Goal: Task Accomplishment & Management: Manage account settings

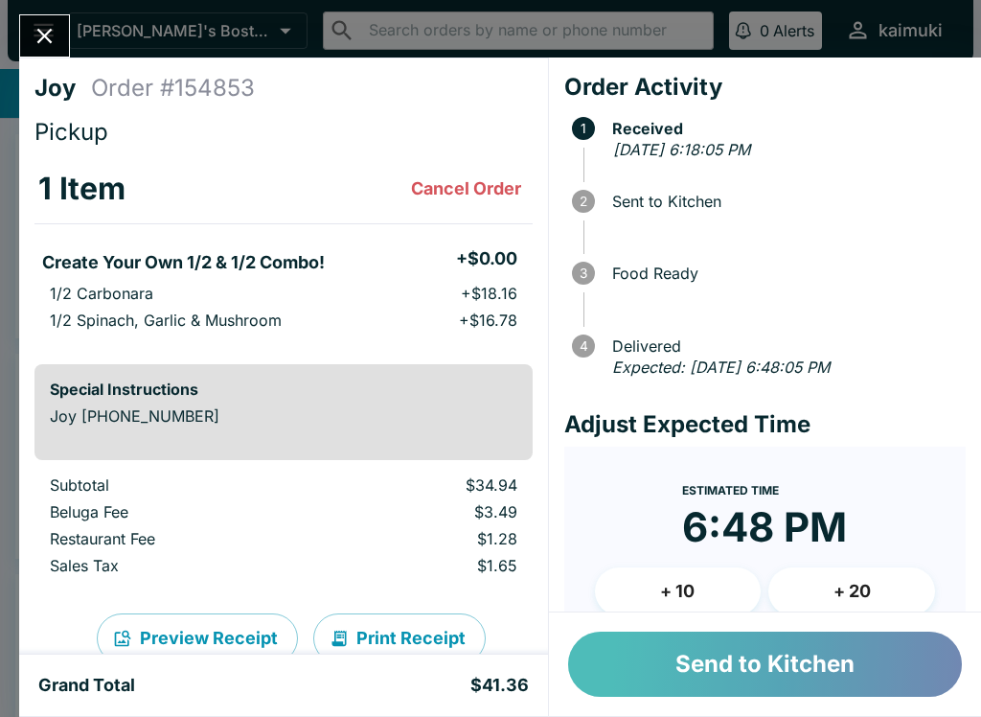
click at [842, 645] on button "Send to Kitchen" at bounding box center [765, 664] width 394 height 65
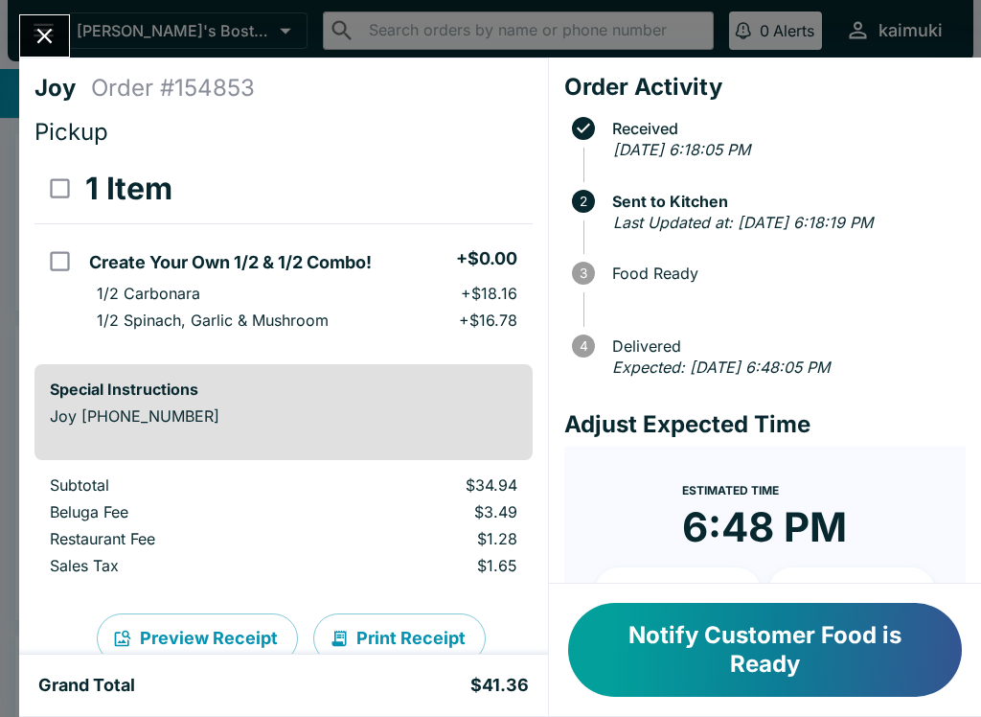
click at [58, 8] on div "Joy Order # 154853 Pickup 1 Item Create Your Own 1/2 & 1/2 Combo! + $0.00 1/2 C…" at bounding box center [490, 358] width 981 height 717
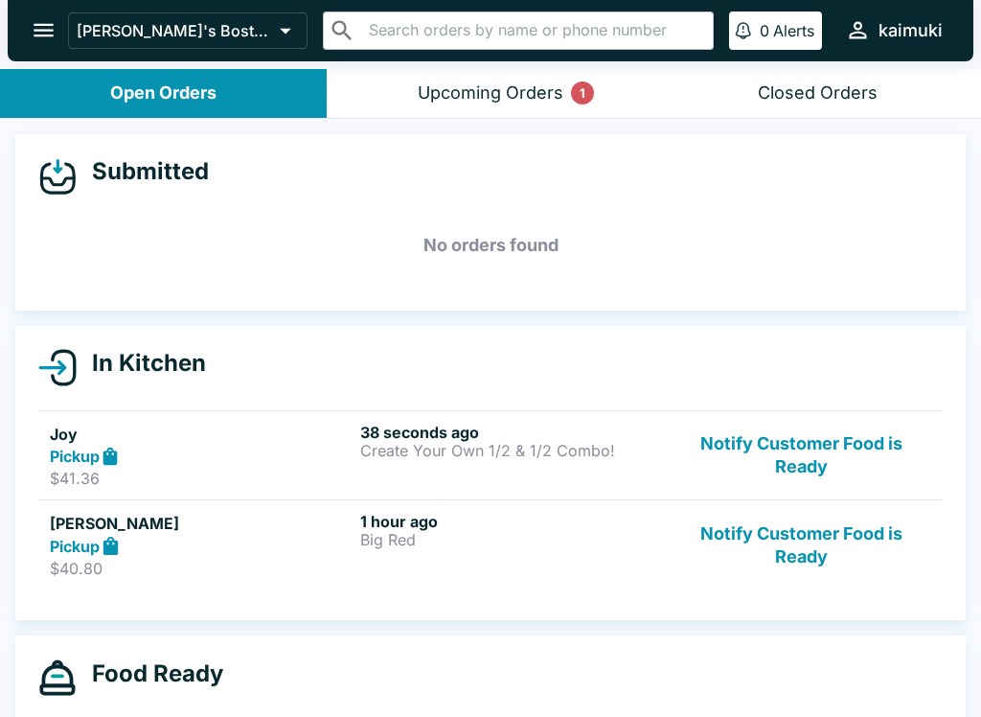
click at [58, 44] on button "open drawer" at bounding box center [43, 30] width 49 height 49
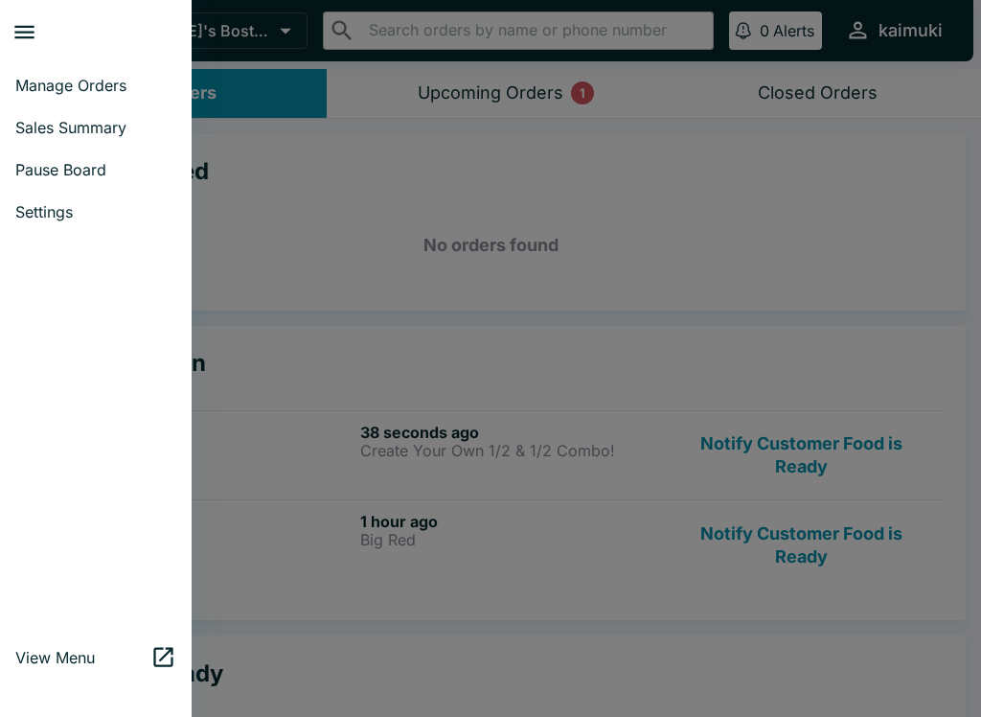
click at [476, 227] on div at bounding box center [490, 358] width 981 height 717
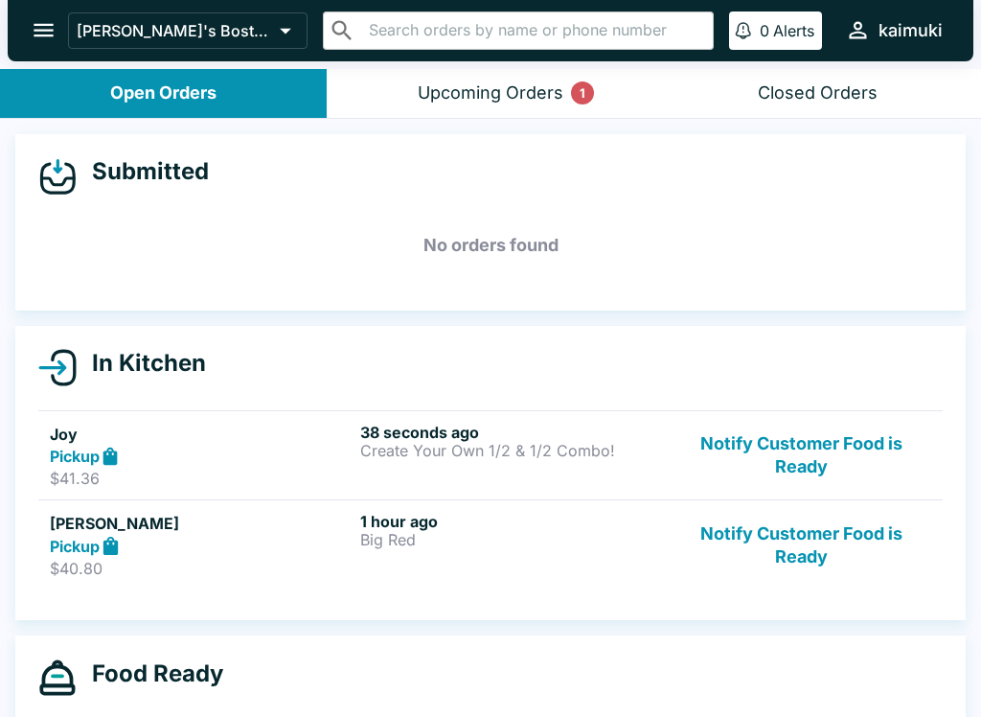
click at [534, 99] on div "Upcoming Orders 1" at bounding box center [491, 93] width 146 height 22
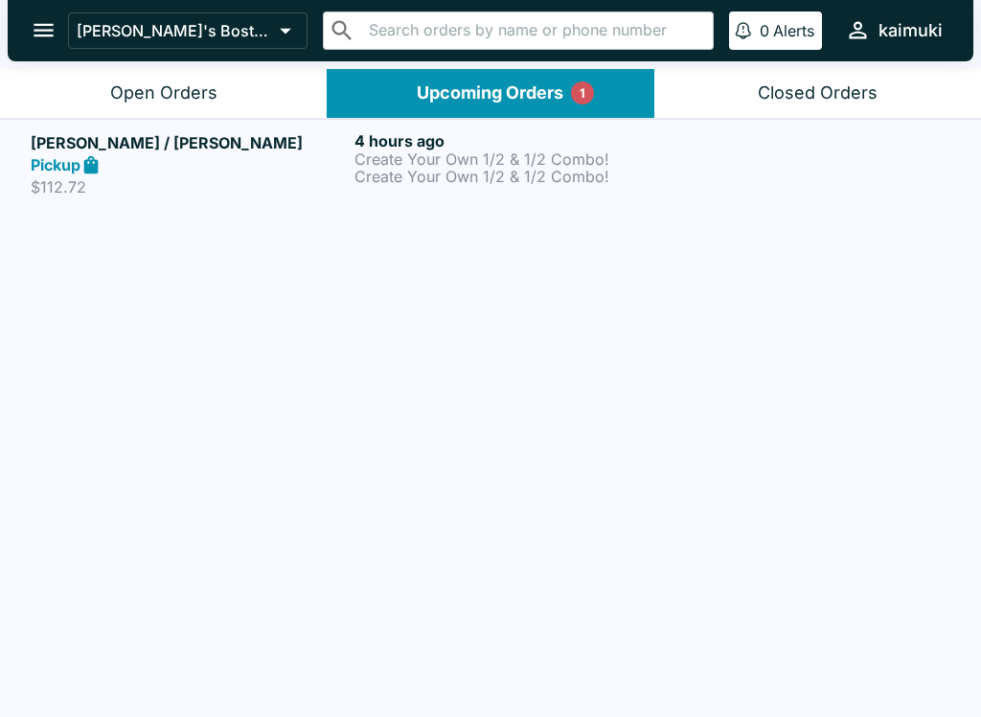
click at [217, 93] on button "Open Orders" at bounding box center [163, 93] width 327 height 49
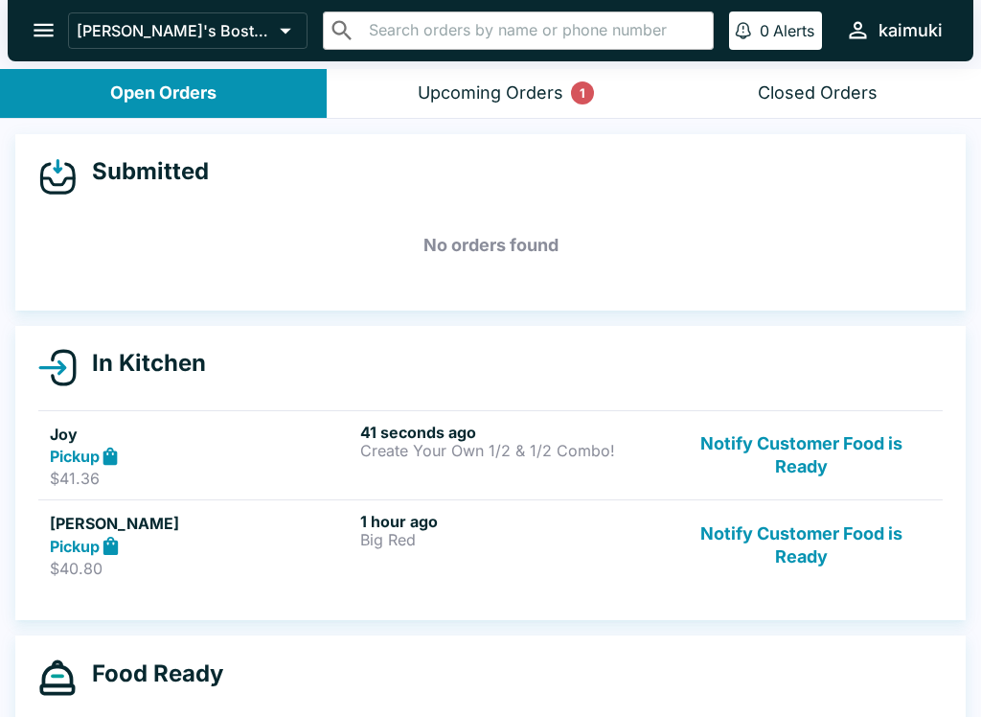
click at [304, 488] on link "Joy Pickup $41.36 41 seconds ago Create Your Own 1/2 & 1/2 Combo! Notify Custom…" at bounding box center [490, 455] width 905 height 90
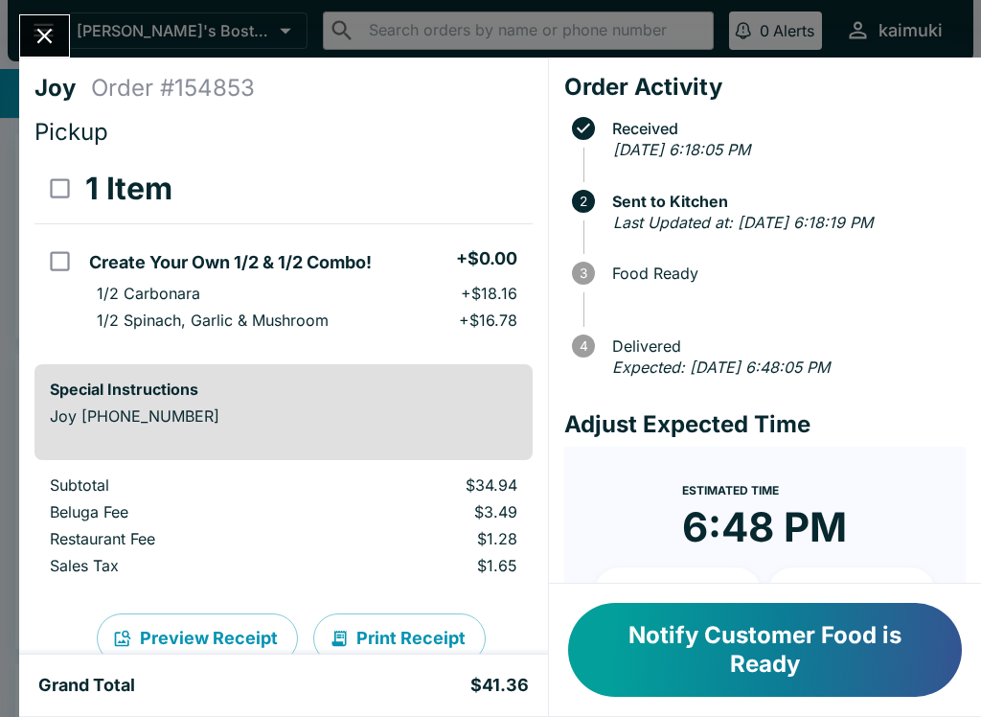
click at [40, 43] on icon "Close" at bounding box center [45, 36] width 26 height 26
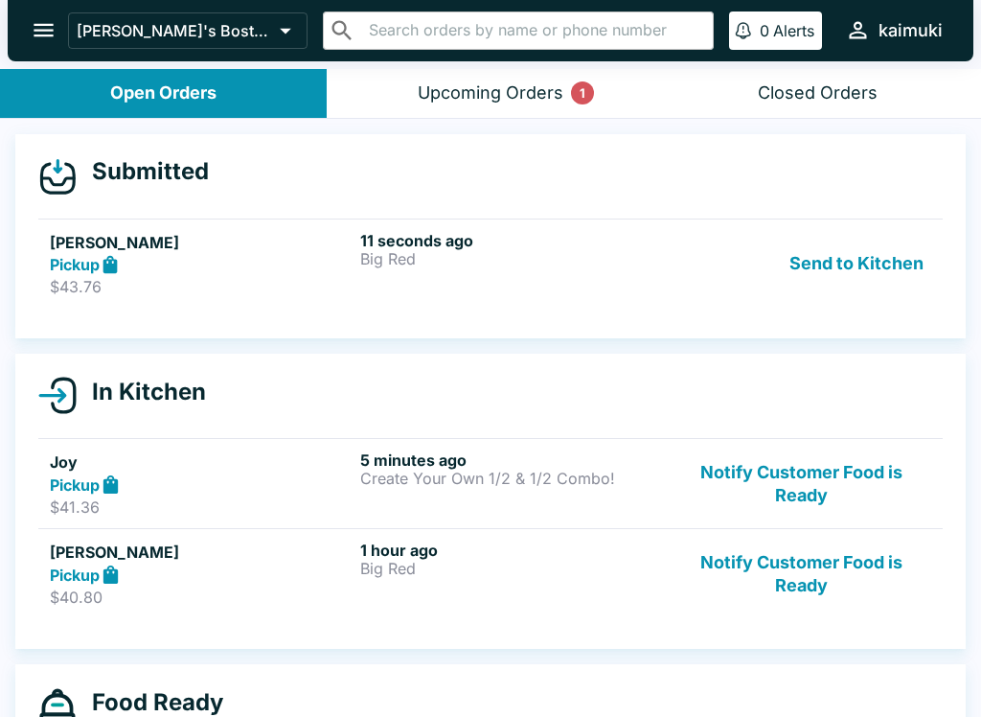
click at [364, 255] on p "Big Red" at bounding box center [511, 258] width 303 height 17
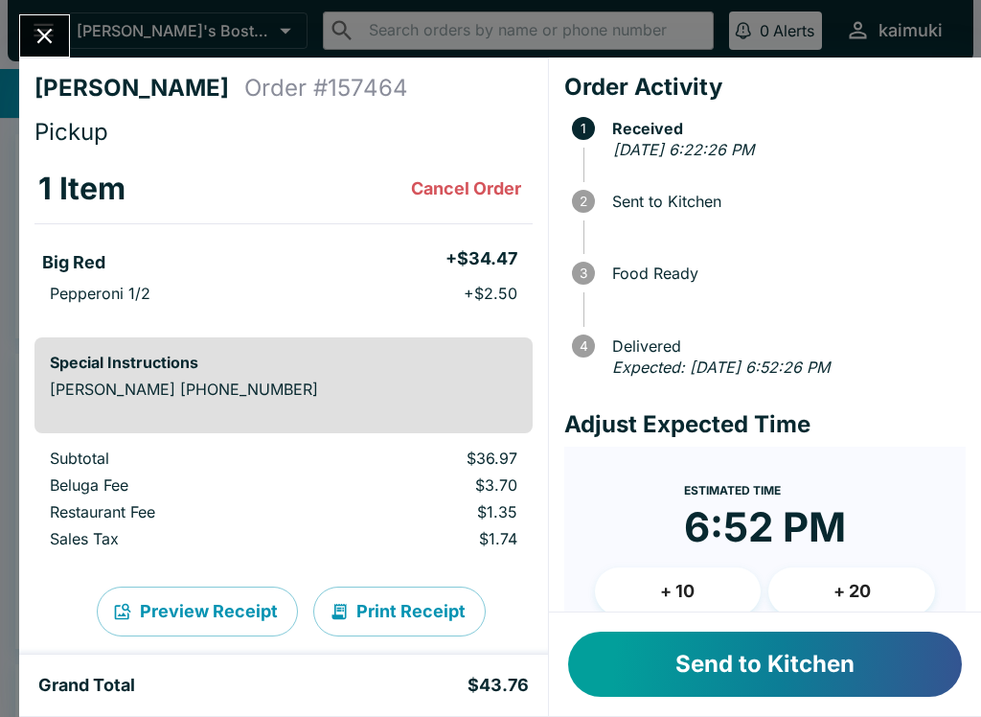
click at [486, 182] on button "Cancel Order" at bounding box center [466, 189] width 126 height 38
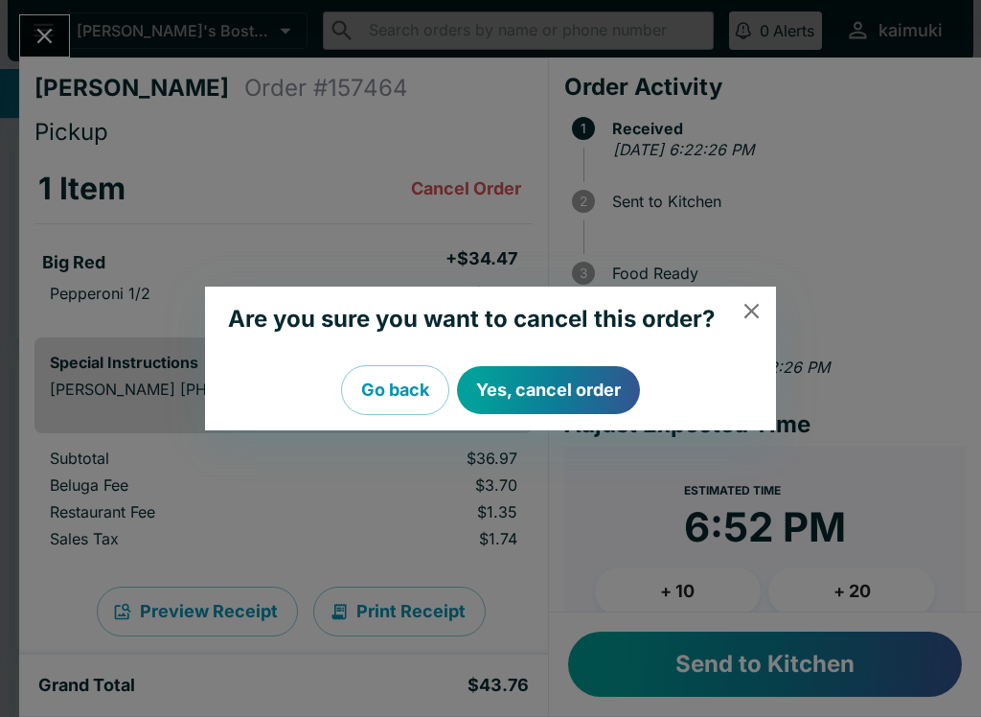
click at [572, 400] on button "Yes, cancel order" at bounding box center [548, 390] width 183 height 48
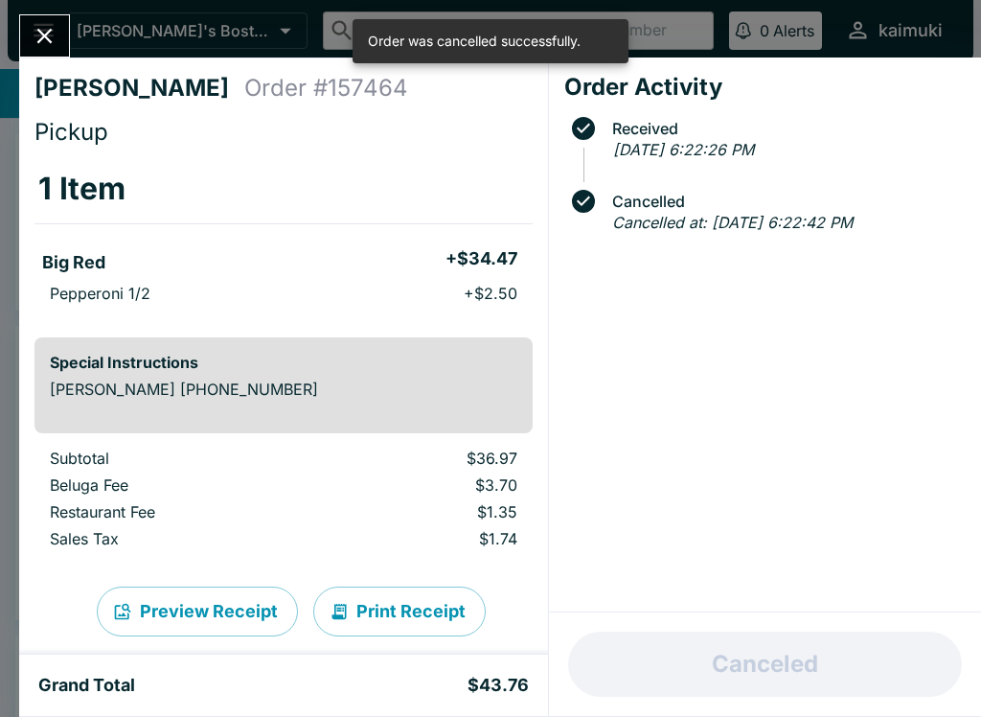
click at [33, 44] on icon "Close" at bounding box center [45, 36] width 26 height 26
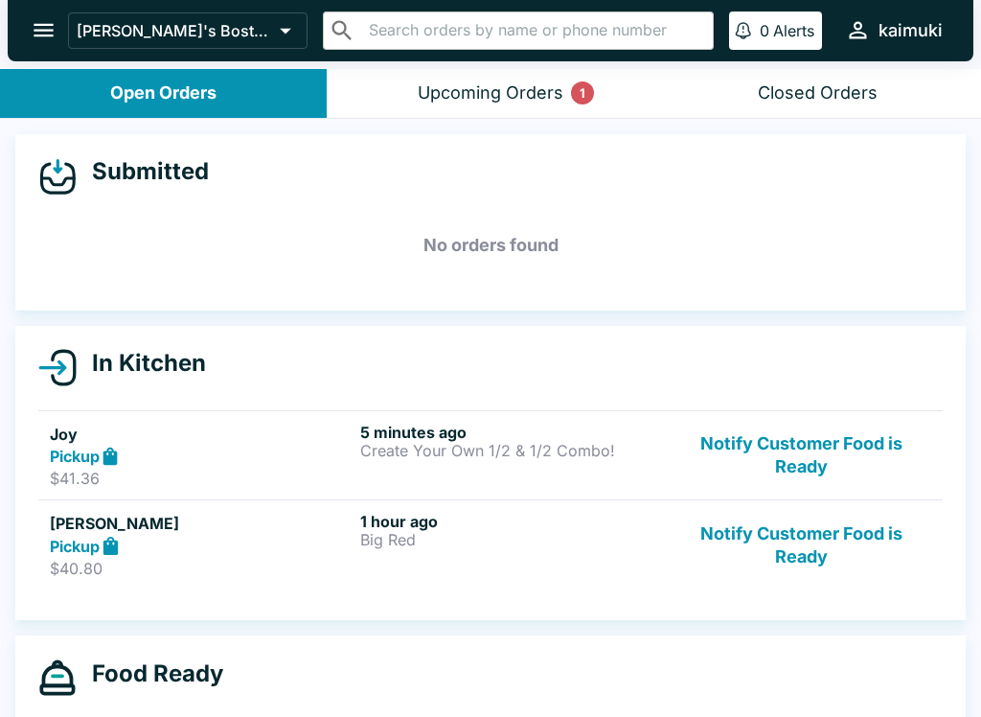
click at [625, 484] on div "5 minutes ago Create Your Own 1/2 & 1/2 Combo!" at bounding box center [511, 456] width 303 height 66
